Goal: Information Seeking & Learning: Learn about a topic

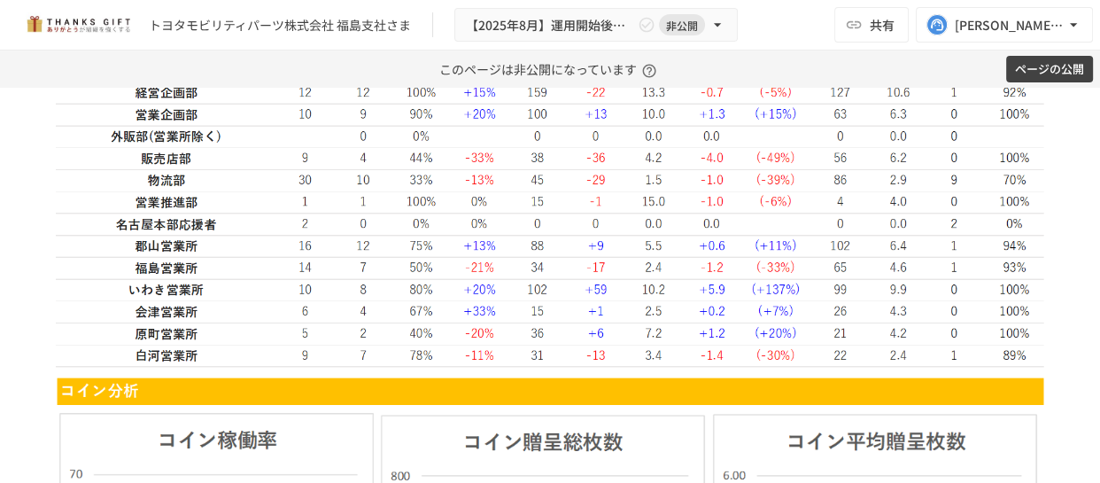
scroll to position [3222, 0]
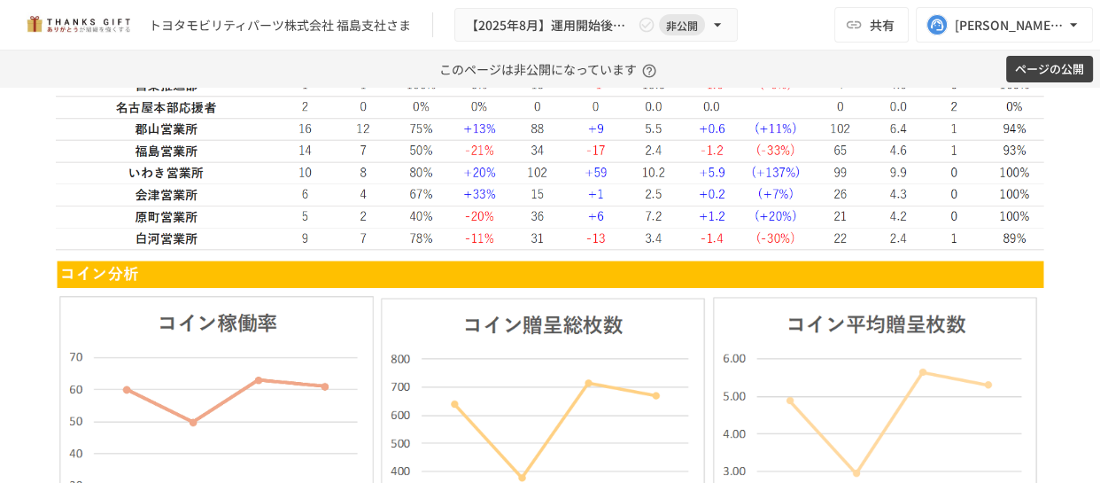
click at [642, 250] on img at bounding box center [550, 39] width 989 height 422
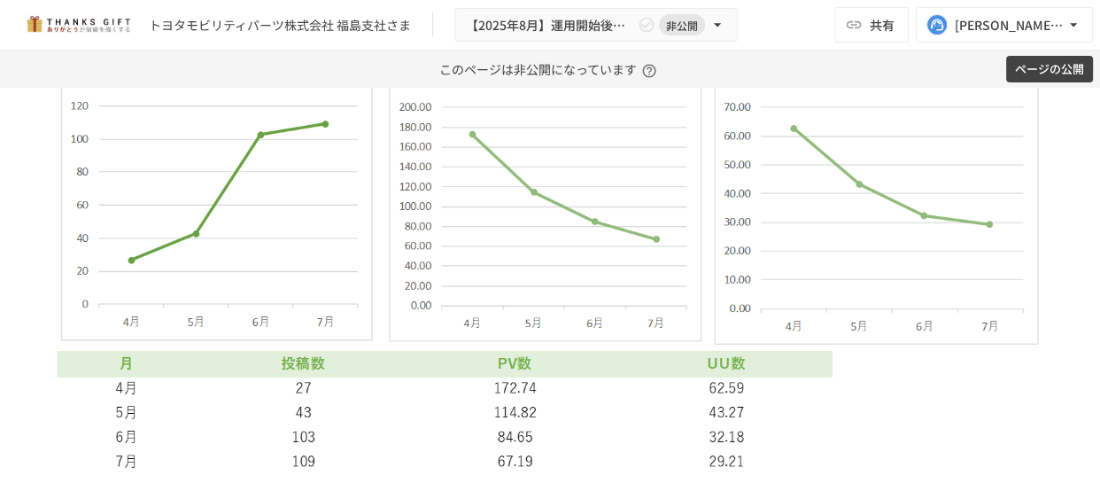
scroll to position [4498, 0]
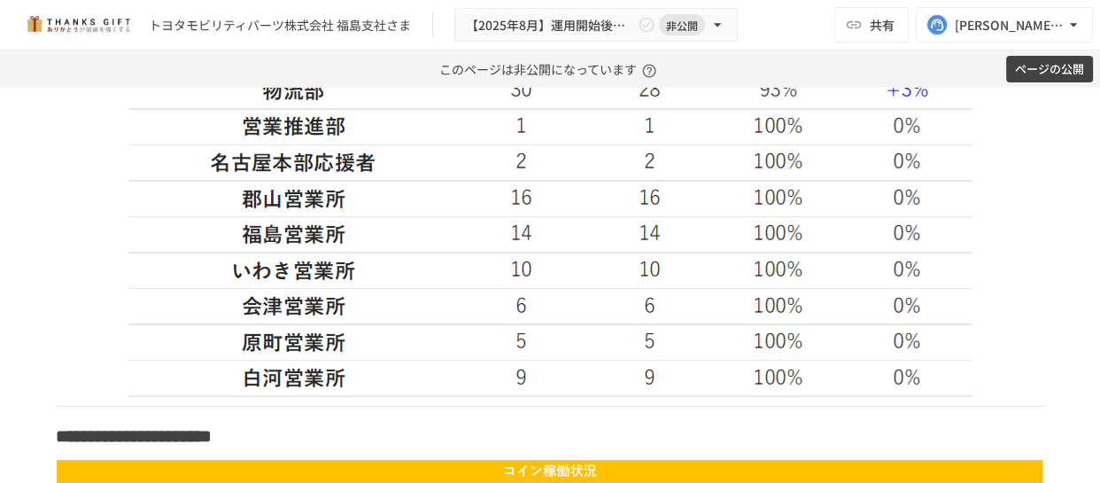
scroll to position [2569, 0]
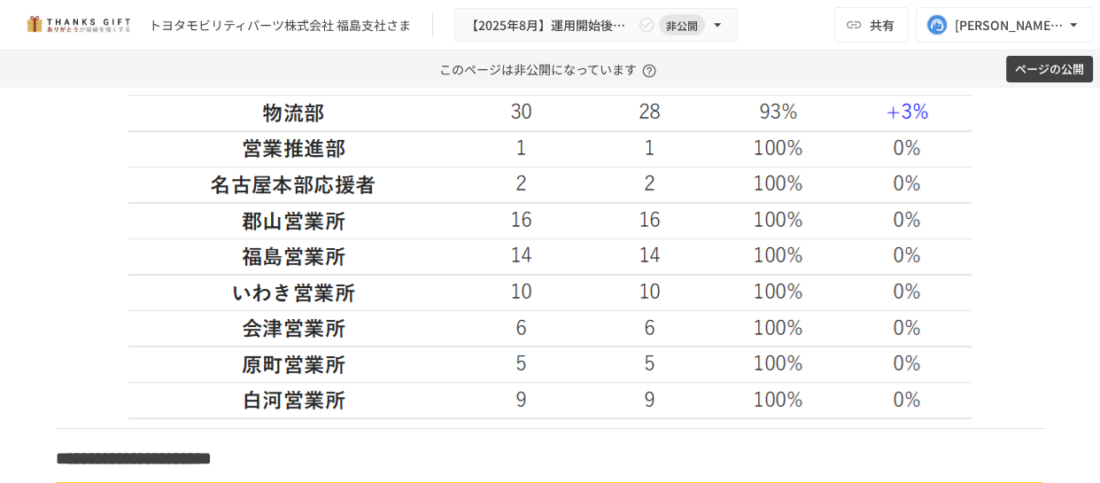
click at [631, 237] on img at bounding box center [550, 73] width 844 height 693
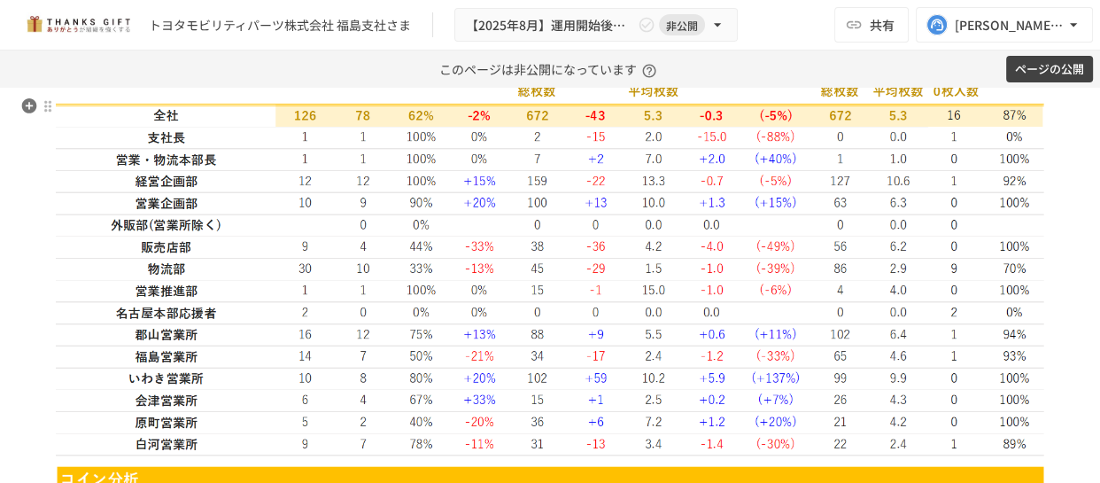
scroll to position [3016, 0]
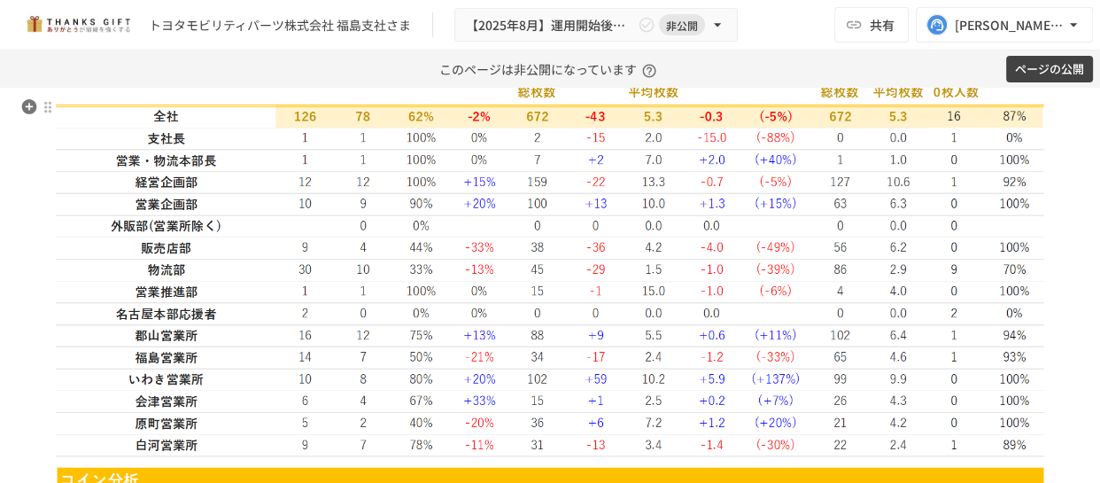
click at [498, 354] on img at bounding box center [550, 246] width 989 height 422
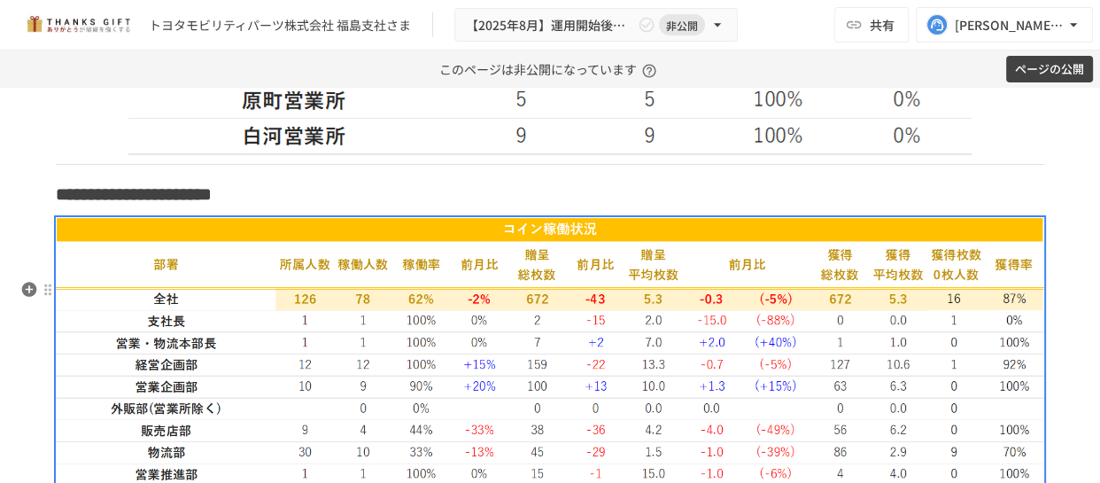
scroll to position [2830, 0]
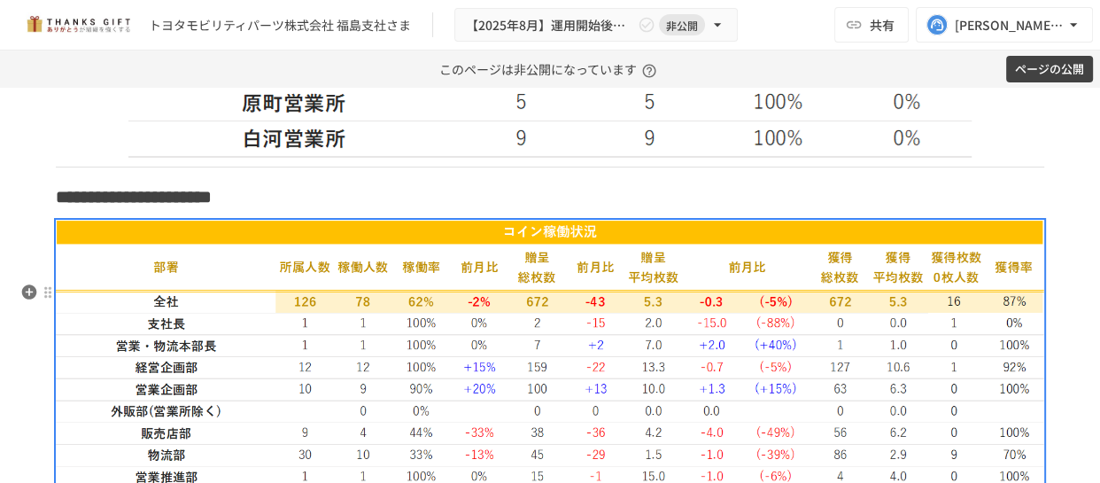
click at [520, 284] on img at bounding box center [550, 431] width 989 height 422
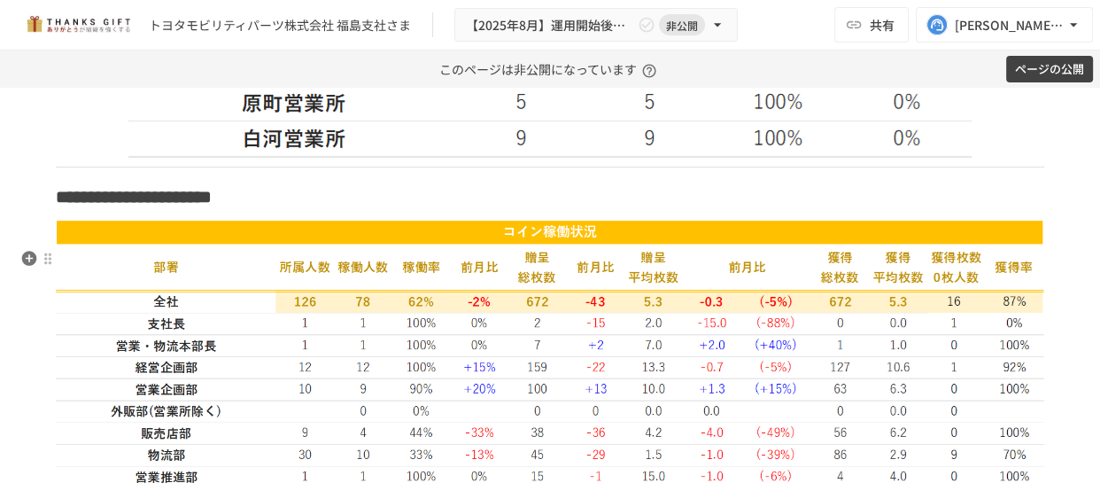
click at [530, 212] on h3 "**********" at bounding box center [550, 197] width 989 height 30
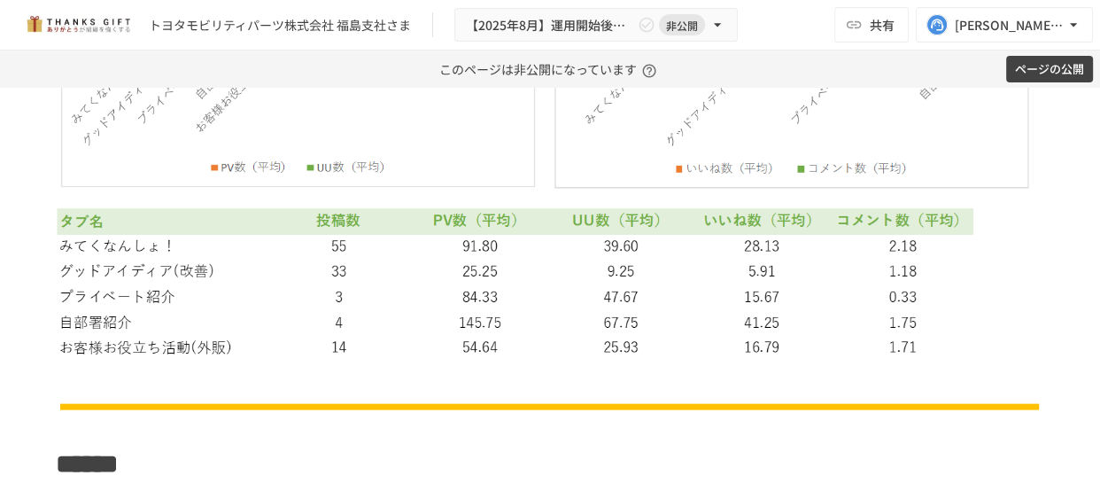
scroll to position [5154, 0]
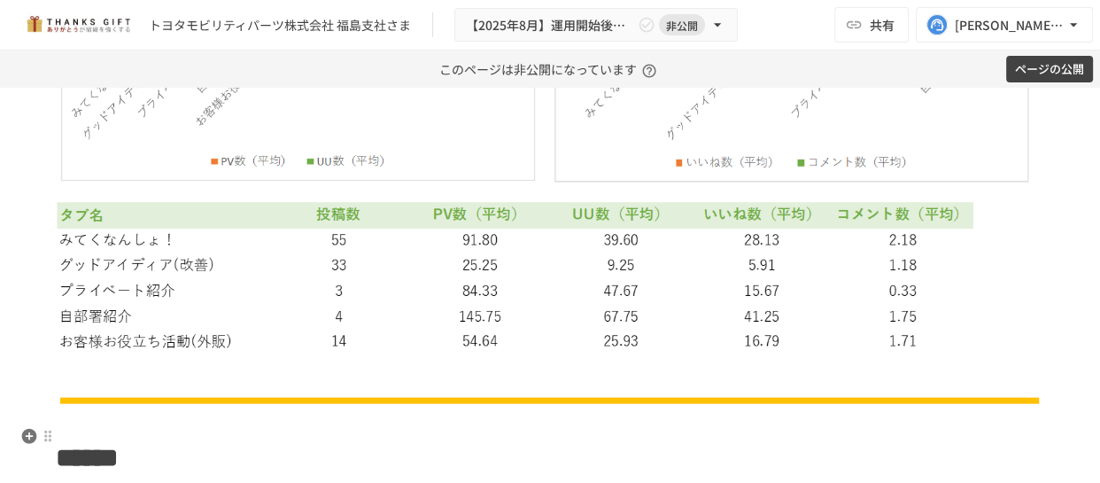
click at [582, 386] on p at bounding box center [550, 374] width 989 height 23
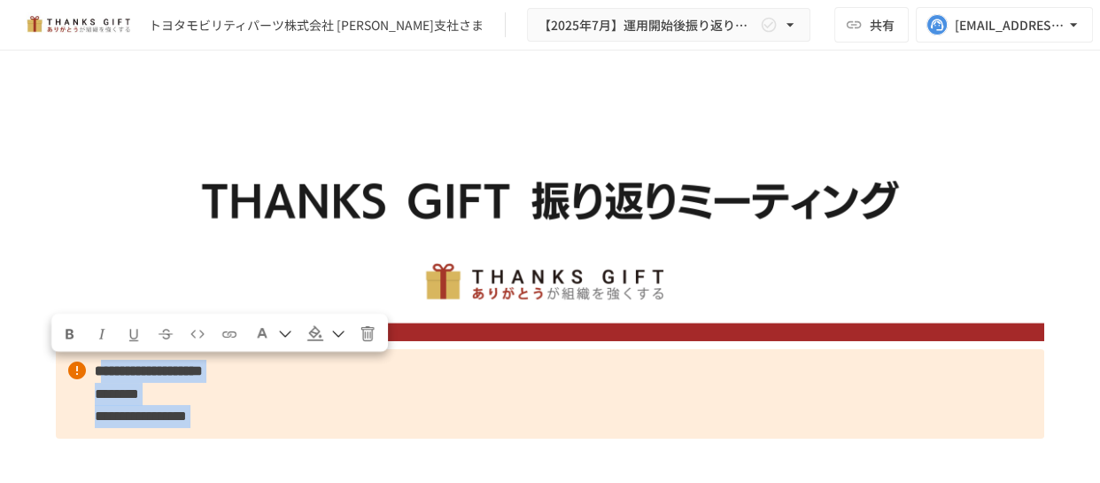
scroll to position [1434, 0]
